Goal: Task Accomplishment & Management: Use online tool/utility

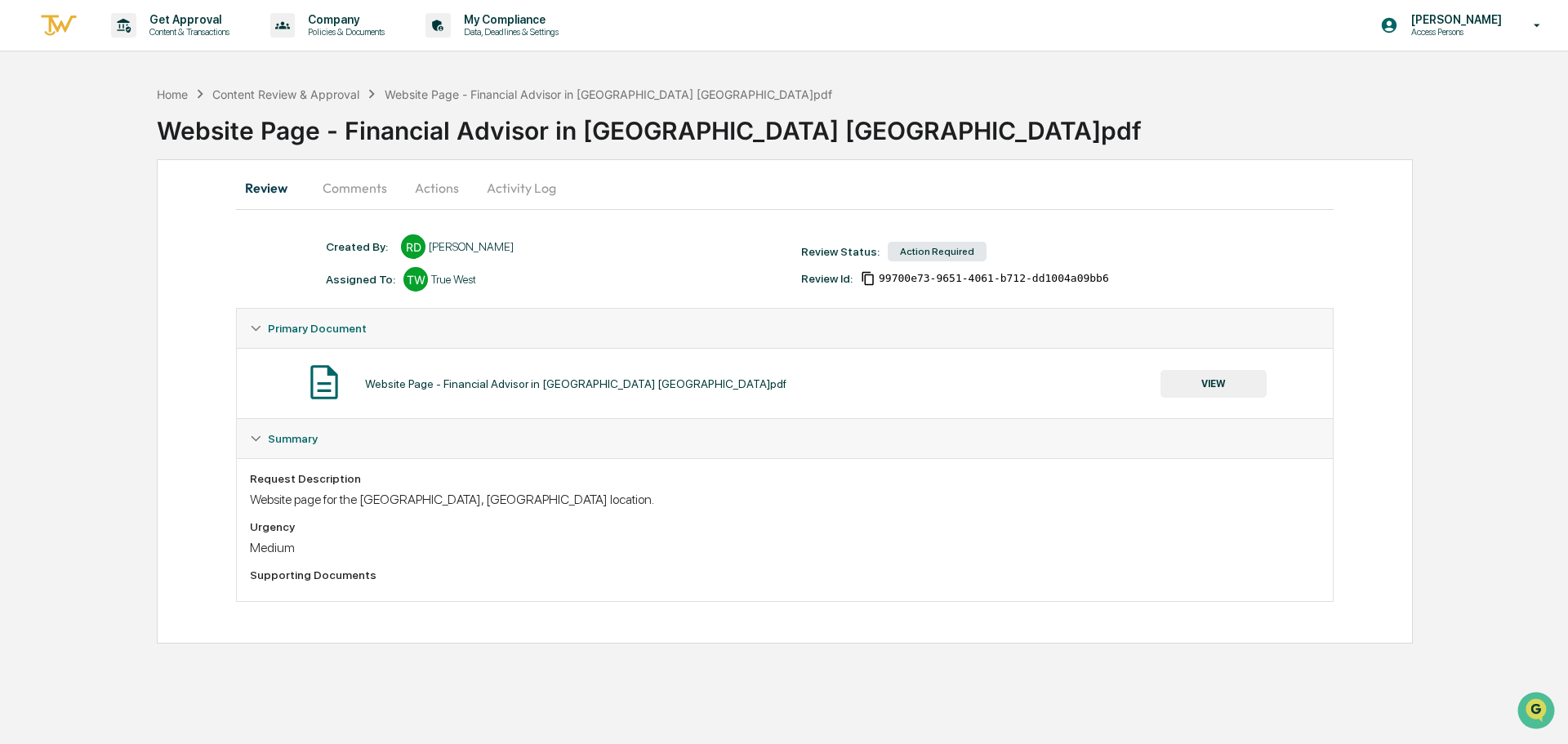
click at [146, 307] on div "Home Content Review & Approval Website Page - Financial Advisor in [GEOGRAPHIC_…" at bounding box center [784, 360] width 1568 height 566
click at [180, 295] on div "Review Comments Actions Activity Log Created By: ‎ ‎ RD [PERSON_NAME] Assigned …" at bounding box center [785, 401] width 1256 height 484
click at [1239, 83] on div "Home Content Review & Approval Website Page - Financial Advisor in [GEOGRAPHIC_…" at bounding box center [862, 118] width 1411 height 82
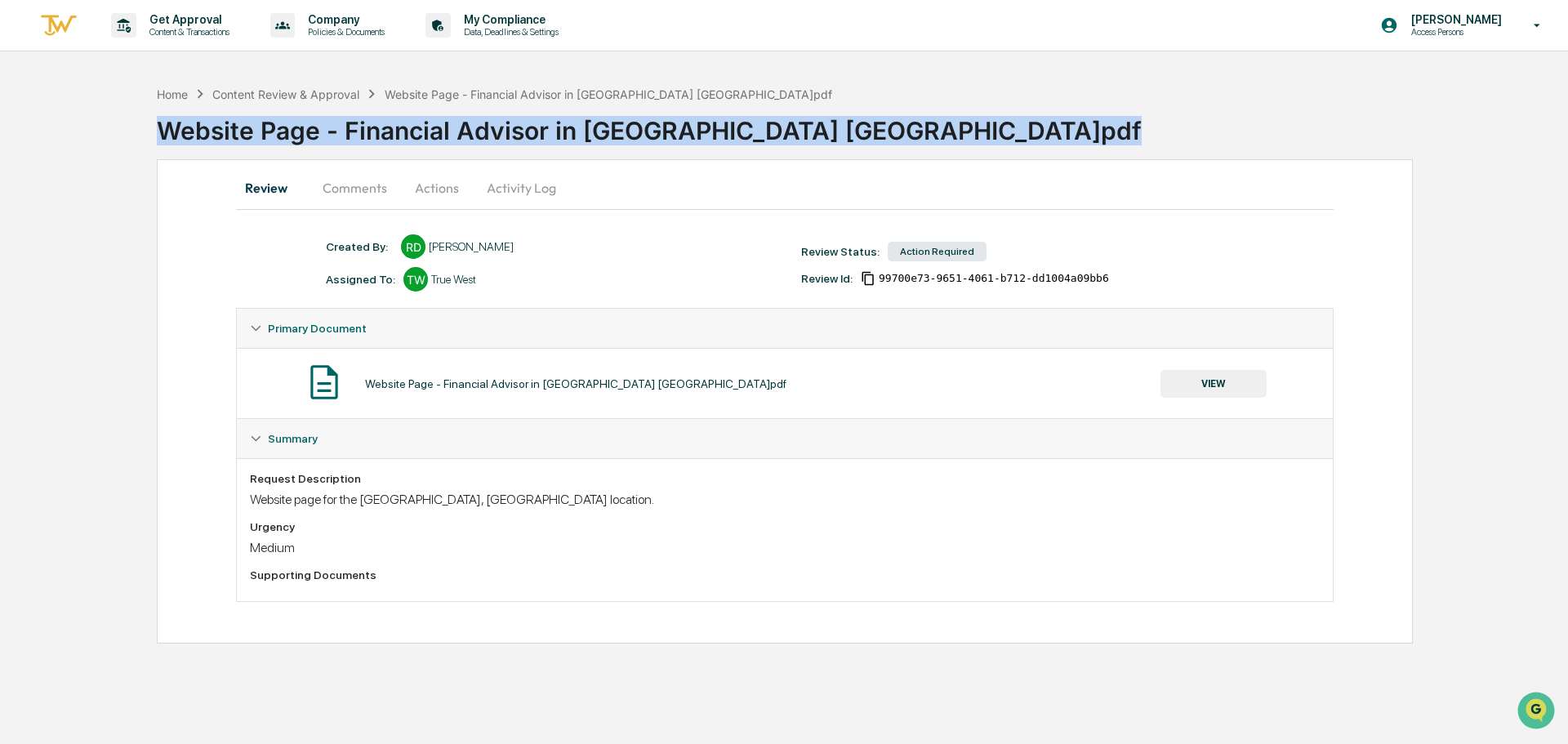
drag, startPoint x: 156, startPoint y: 129, endPoint x: 982, endPoint y: 187, distance: 828.0
click at [982, 187] on div "Home Content Review & Approval Website Page - Financial Advisor in [GEOGRAPHIC_…" at bounding box center [784, 360] width 1568 height 566
click at [991, 144] on div "Website Page - Financial Advisor in [GEOGRAPHIC_DATA] [GEOGRAPHIC_DATA]pdf" at bounding box center [862, 123] width 1411 height 42
click at [991, 130] on div "Website Page - Financial Advisor in [GEOGRAPHIC_DATA] [GEOGRAPHIC_DATA]pdf" at bounding box center [862, 123] width 1411 height 42
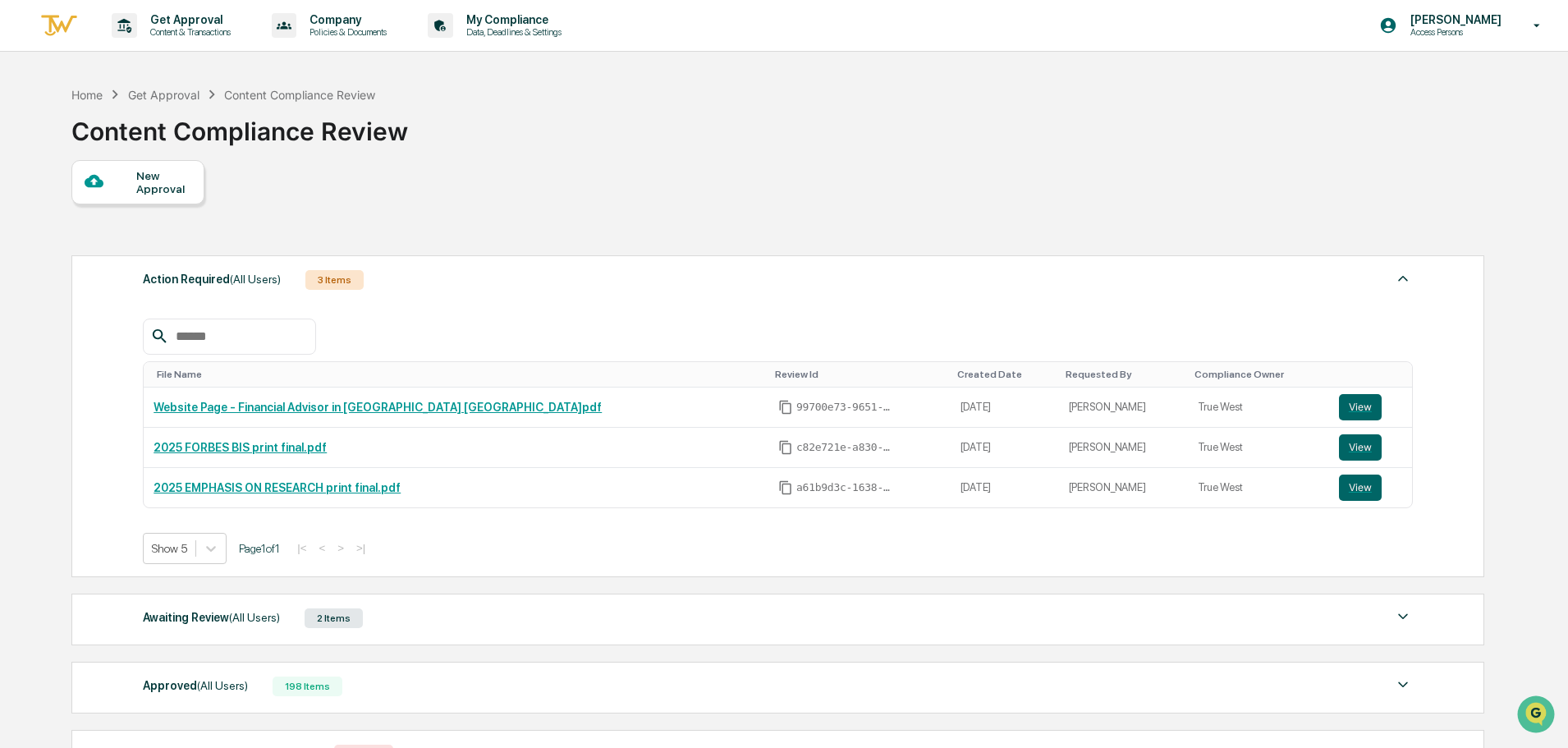
click at [438, 612] on div "Awaiting Review (All Users) 2 Items" at bounding box center [778, 618] width 1270 height 23
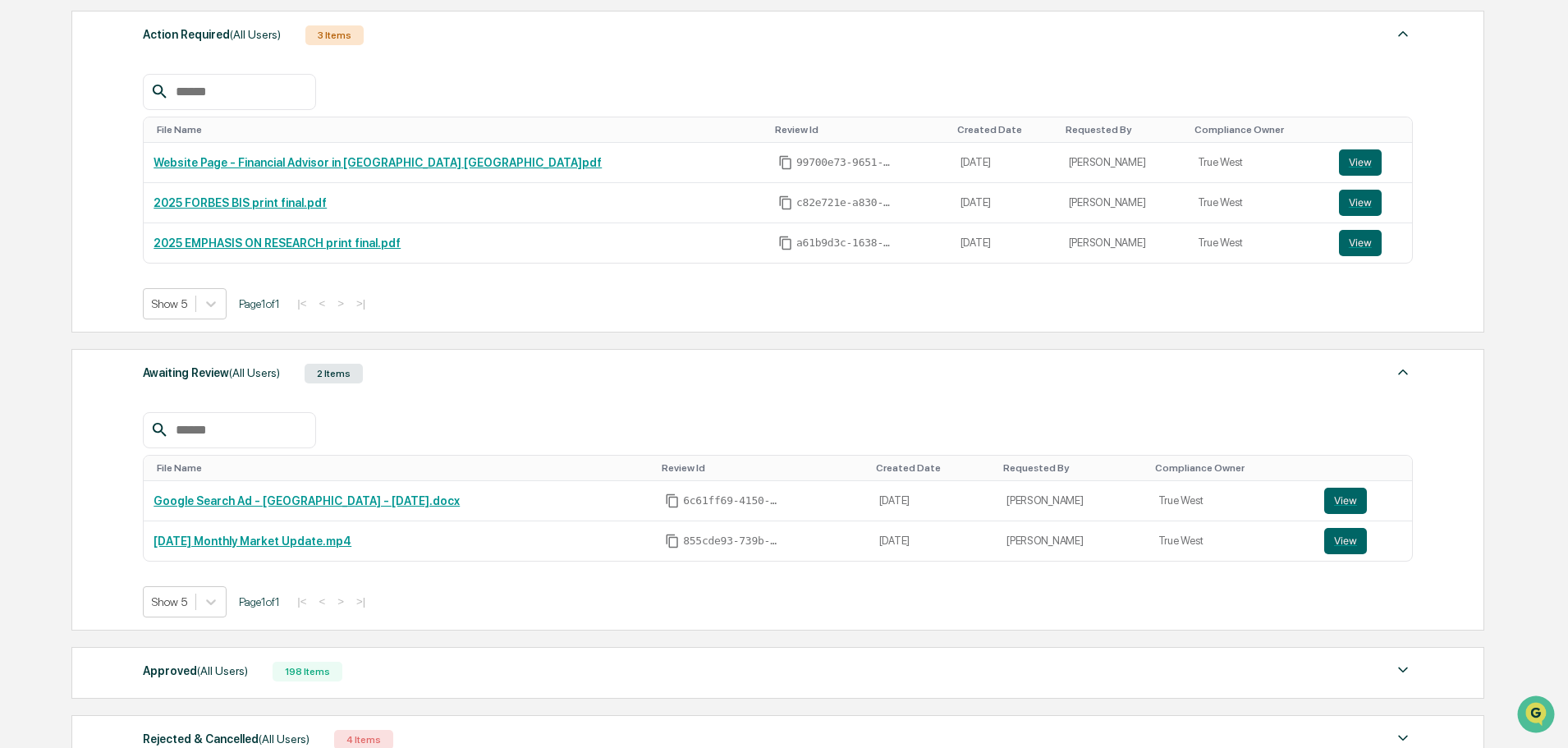
scroll to position [246, 0]
click at [447, 375] on div "Awaiting Review (All Users) 2 Items" at bounding box center [778, 371] width 1270 height 23
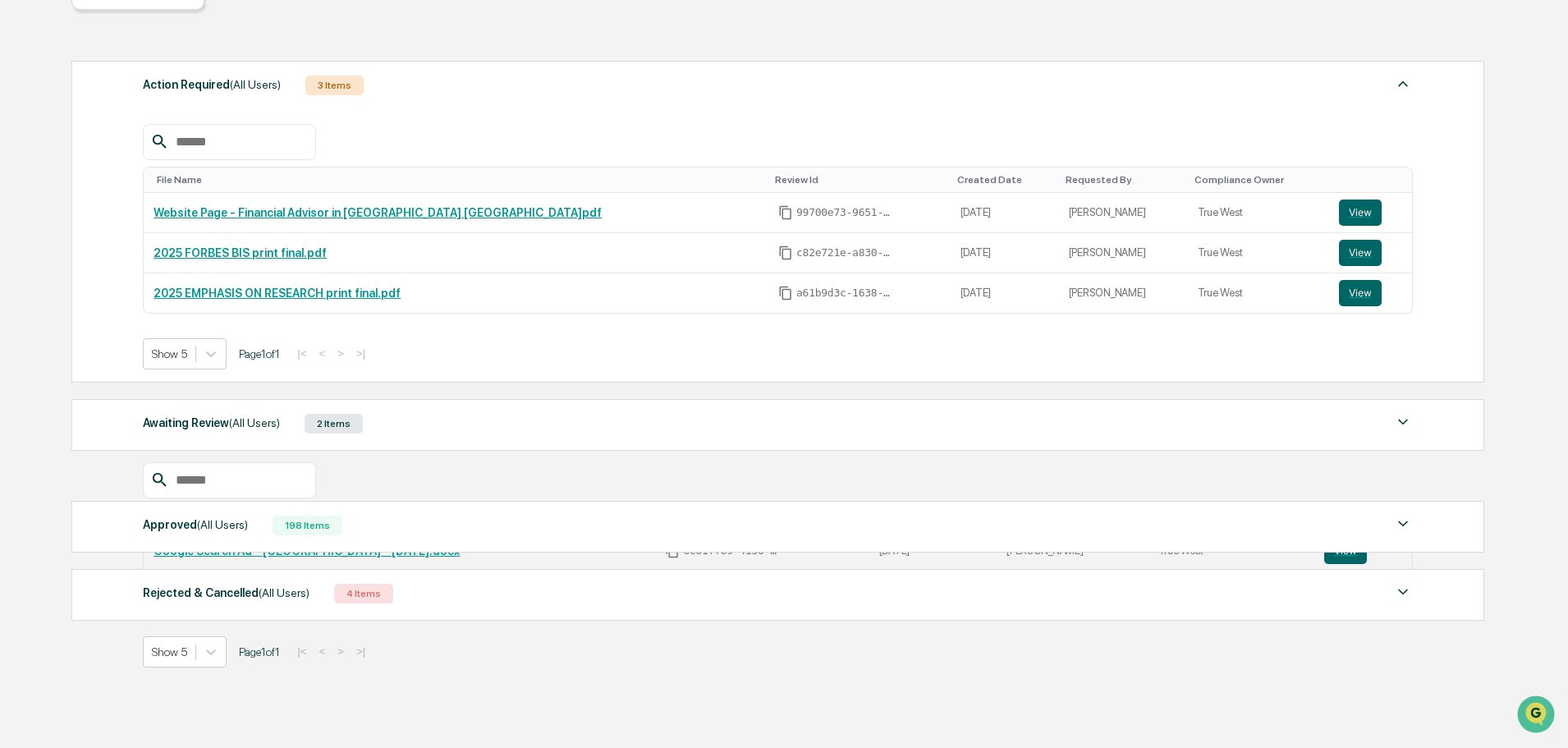
scroll to position [182, 0]
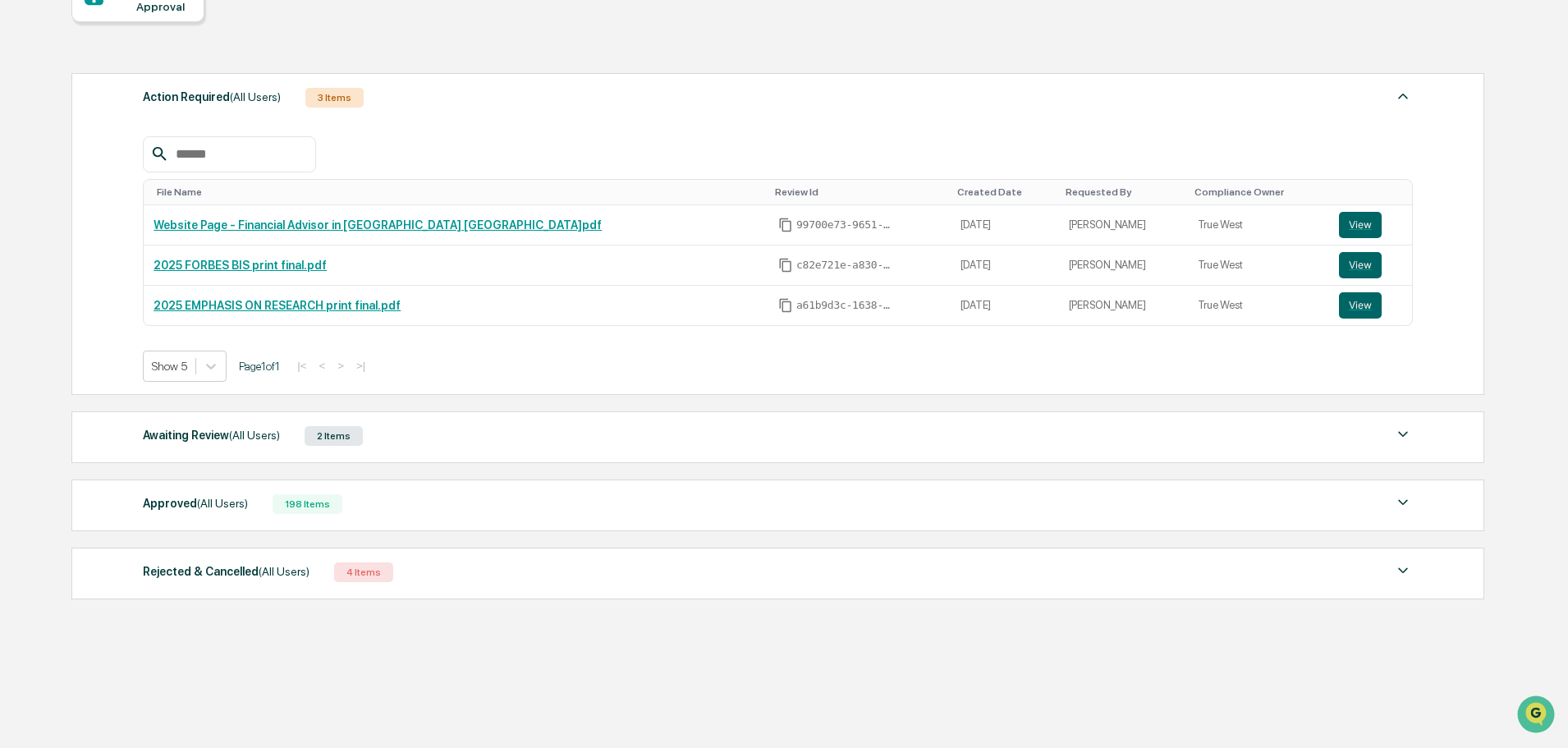
click at [507, 136] on div at bounding box center [778, 154] width 1270 height 36
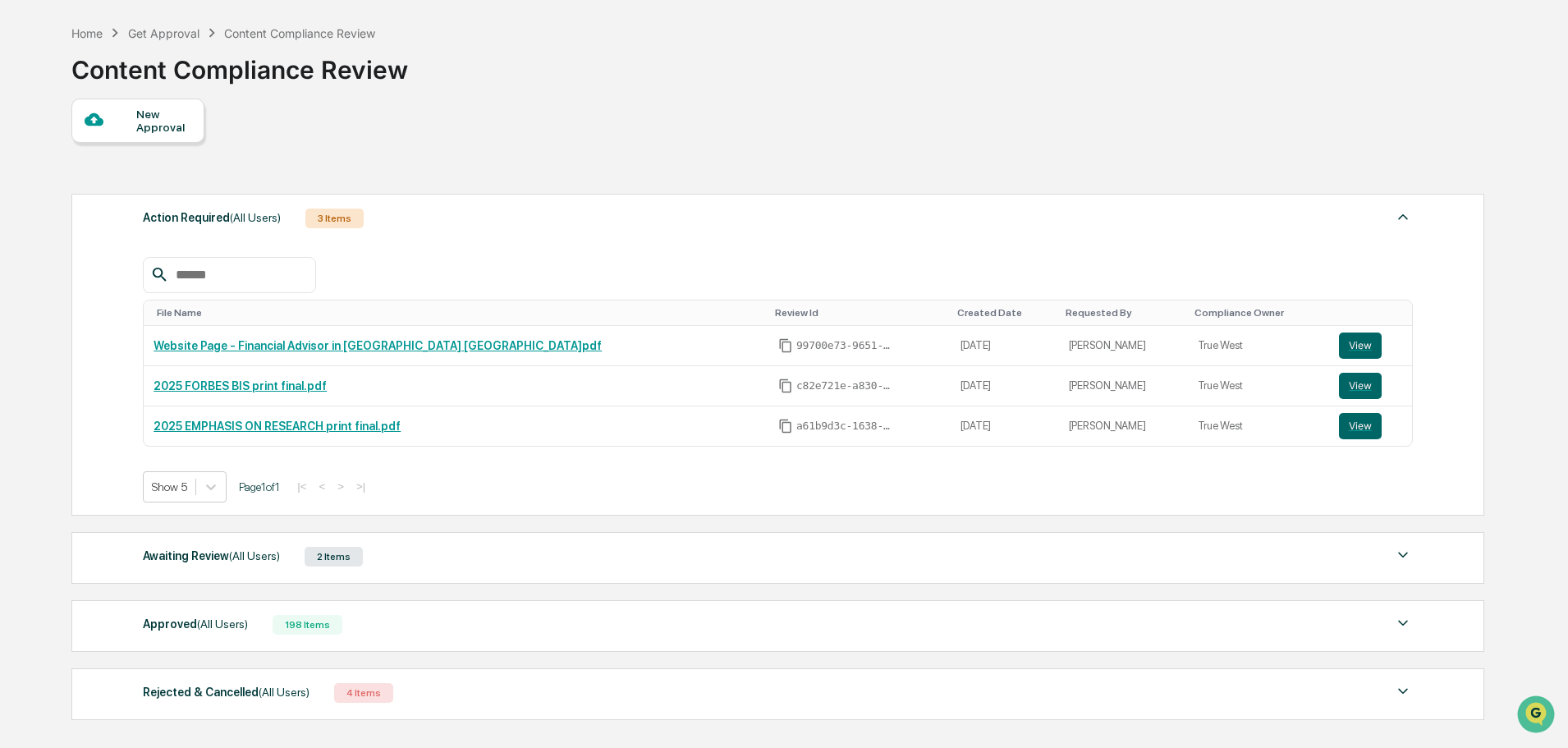
scroll to position [0, 0]
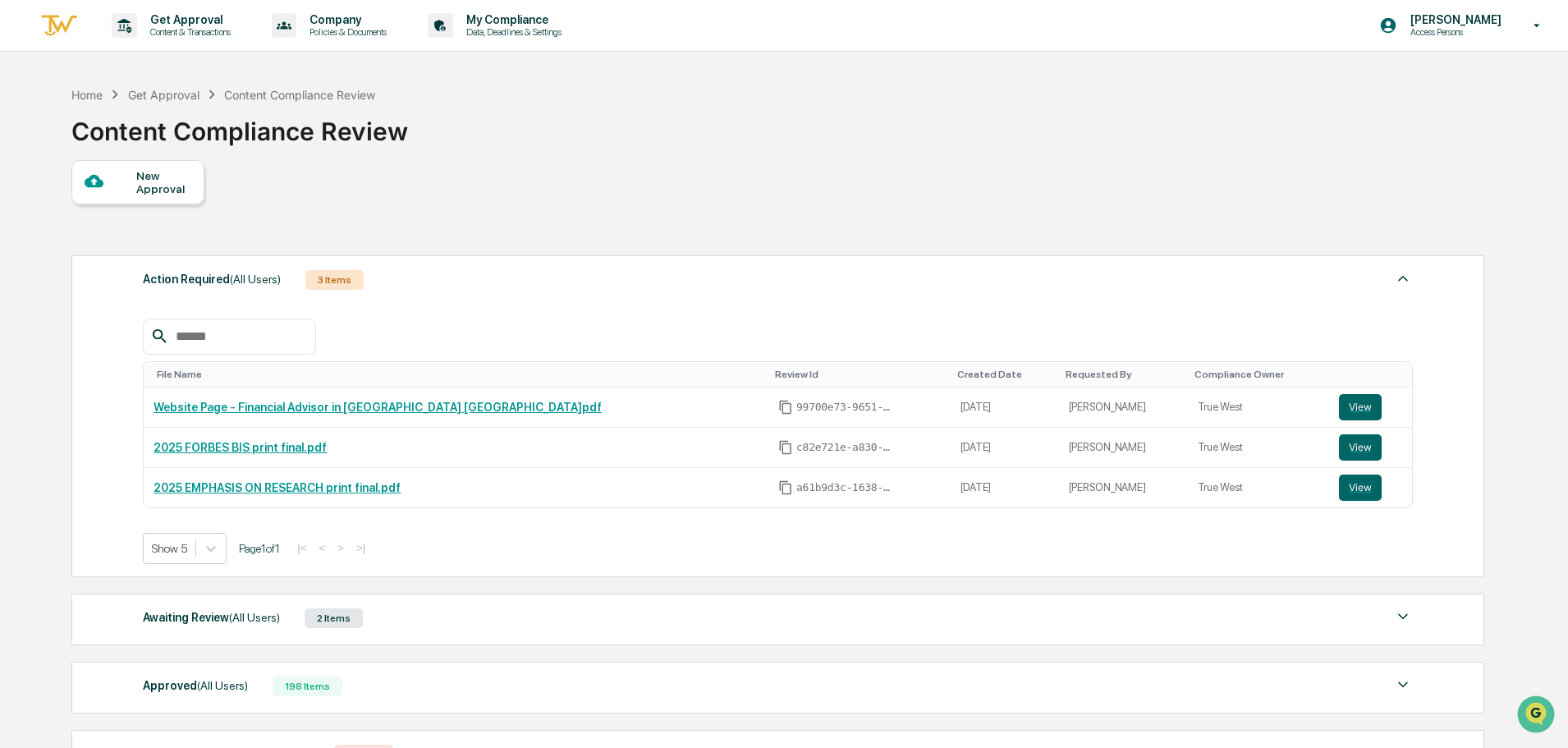
click at [1310, 140] on div "Home Get Approval Content Compliance Review Content Compliance Review" at bounding box center [777, 119] width 1411 height 82
click at [1159, 109] on div "Home Get Approval Content Compliance Review Content Compliance Review" at bounding box center [777, 119] width 1411 height 82
click at [61, 275] on div "Home Get Approval Content Compliance Review Content Compliance Review New Appro…" at bounding box center [777, 503] width 1460 height 852
click at [1082, 120] on div "Home Get Approval Content Compliance Review Content Compliance Review" at bounding box center [777, 119] width 1411 height 82
click at [763, 153] on div "Home Get Approval Content Compliance Review Content Compliance Review" at bounding box center [777, 119] width 1411 height 82
